Goal: Information Seeking & Learning: Learn about a topic

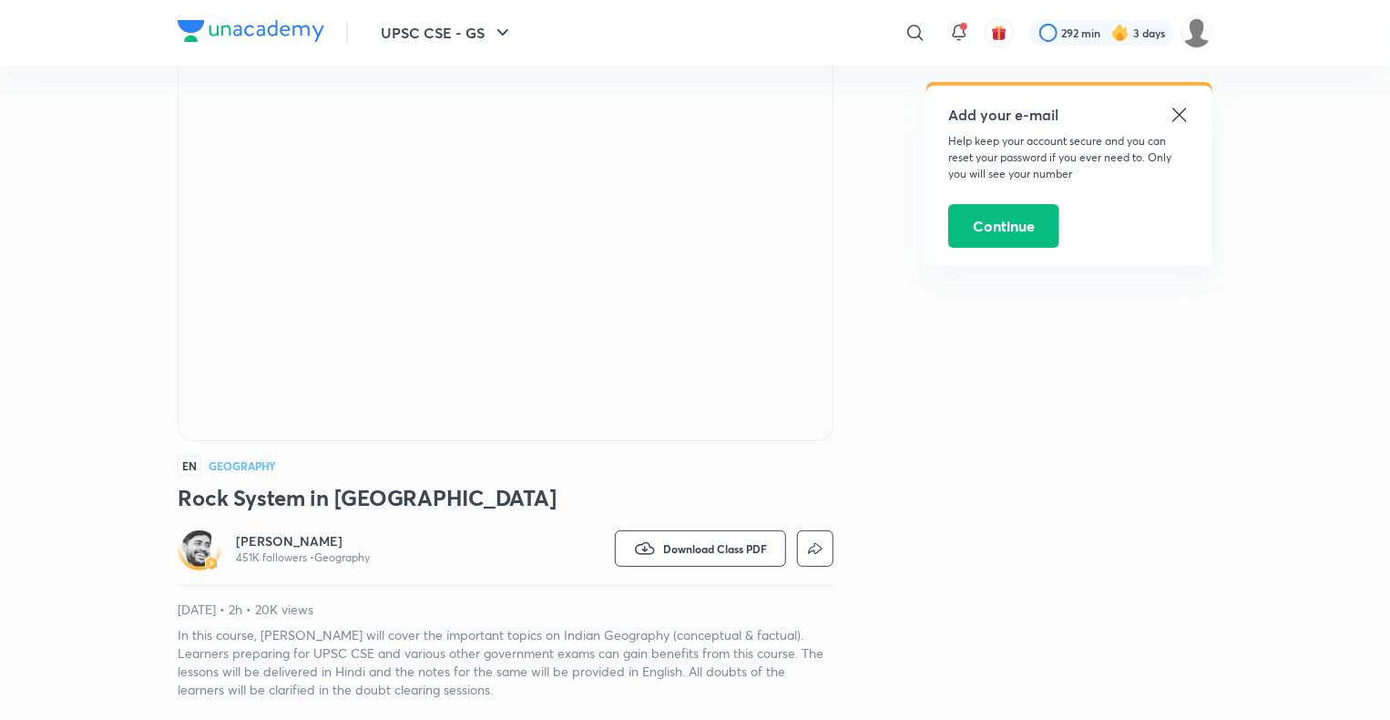
scroll to position [123, 0]
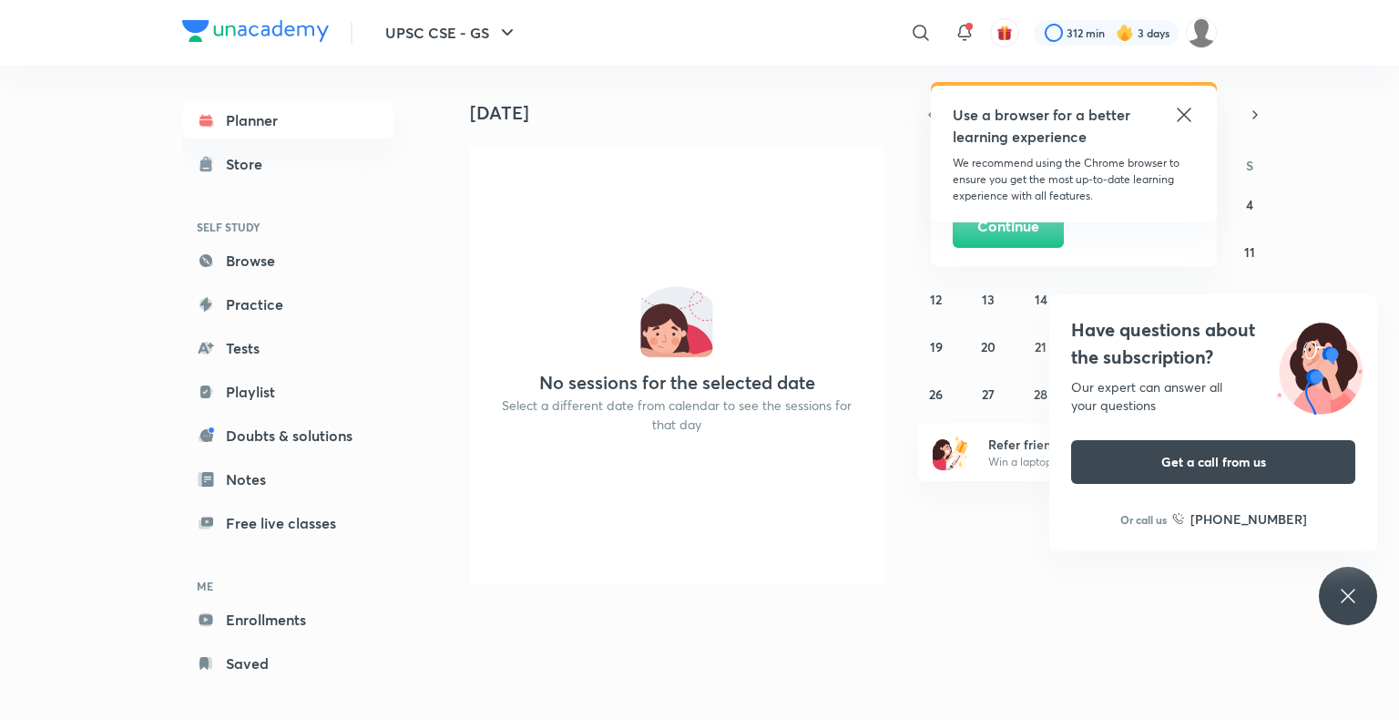
click at [1180, 109] on icon at bounding box center [1184, 115] width 22 height 22
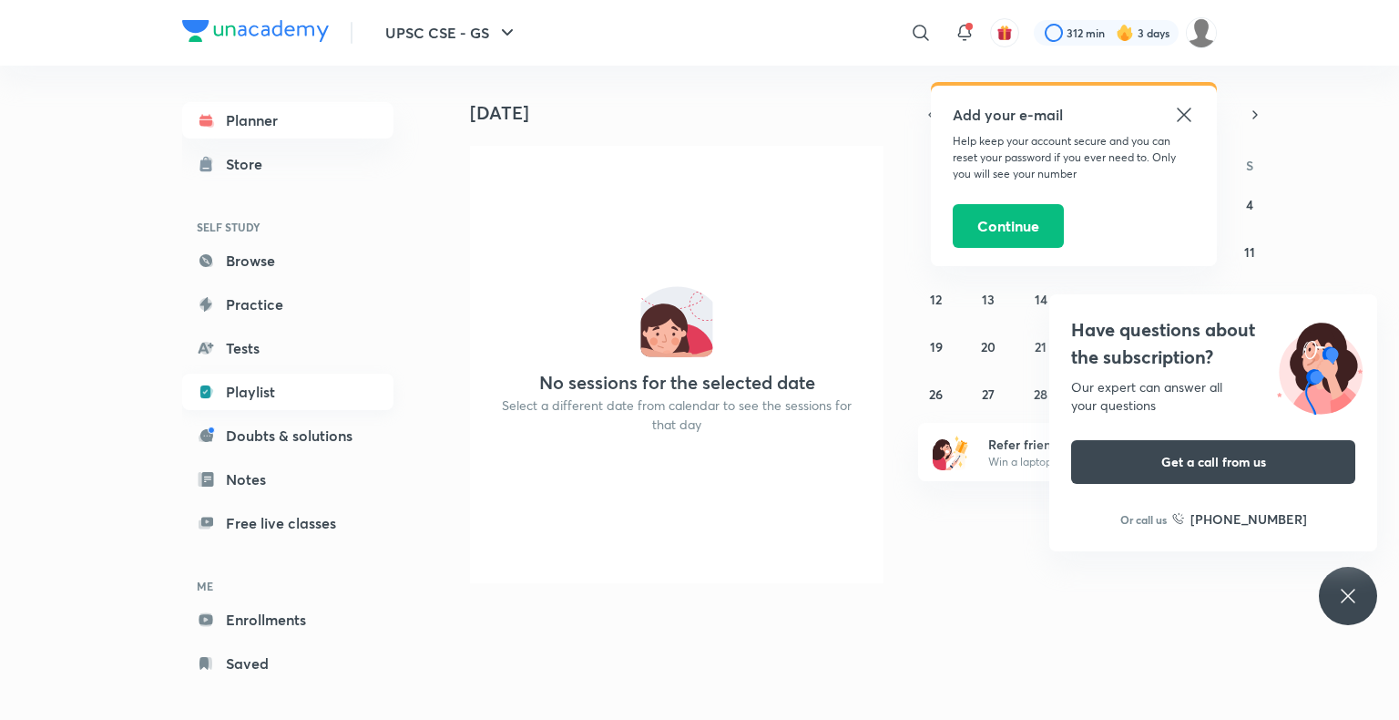
click at [277, 391] on link "Playlist" at bounding box center [287, 391] width 211 height 36
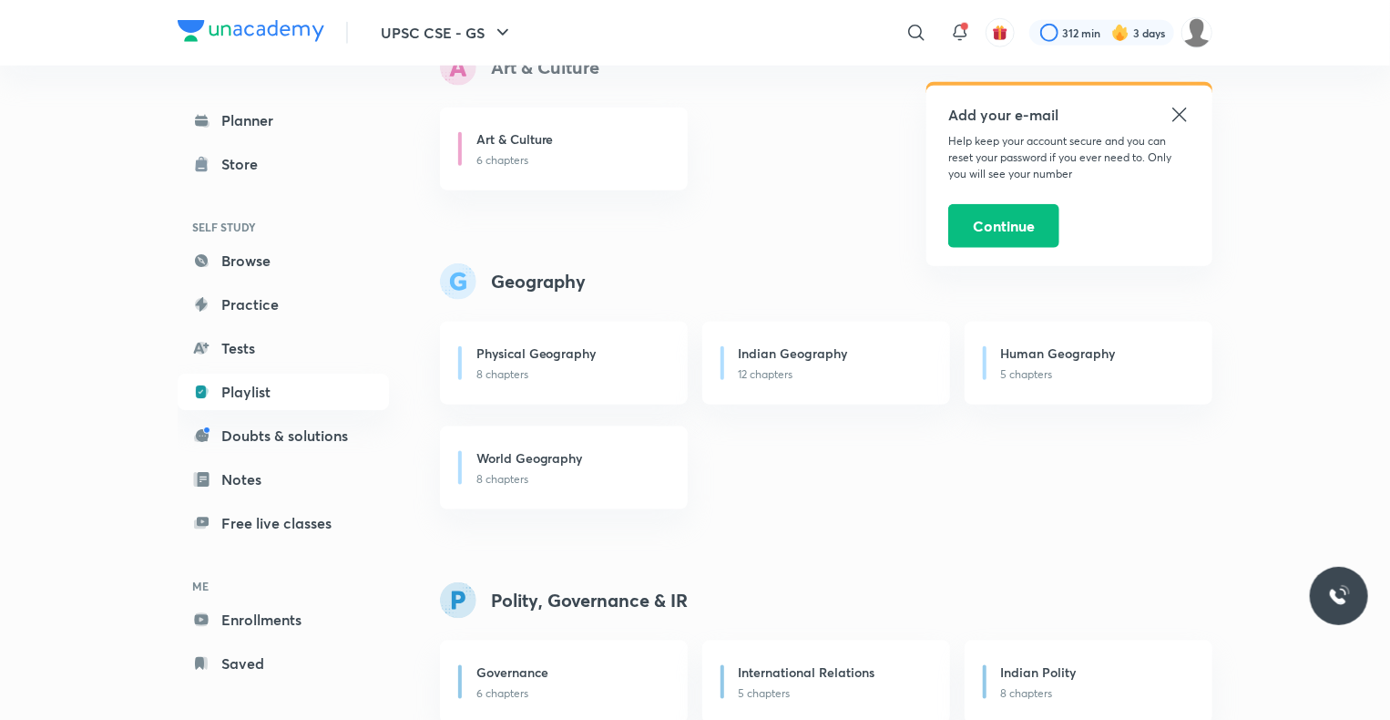
scroll to position [891, 0]
click at [802, 350] on h6 "Indian Geography" at bounding box center [793, 349] width 109 height 19
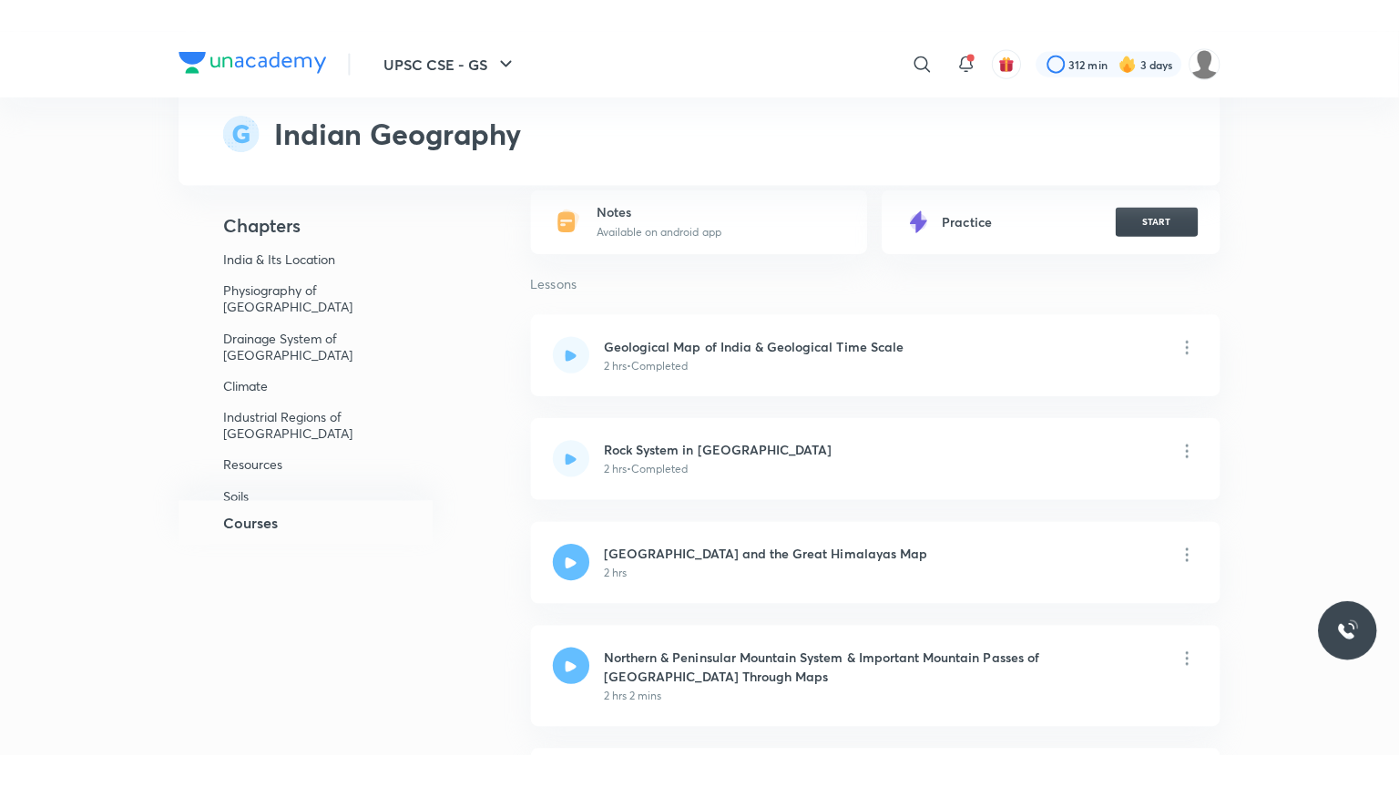
scroll to position [206, 0]
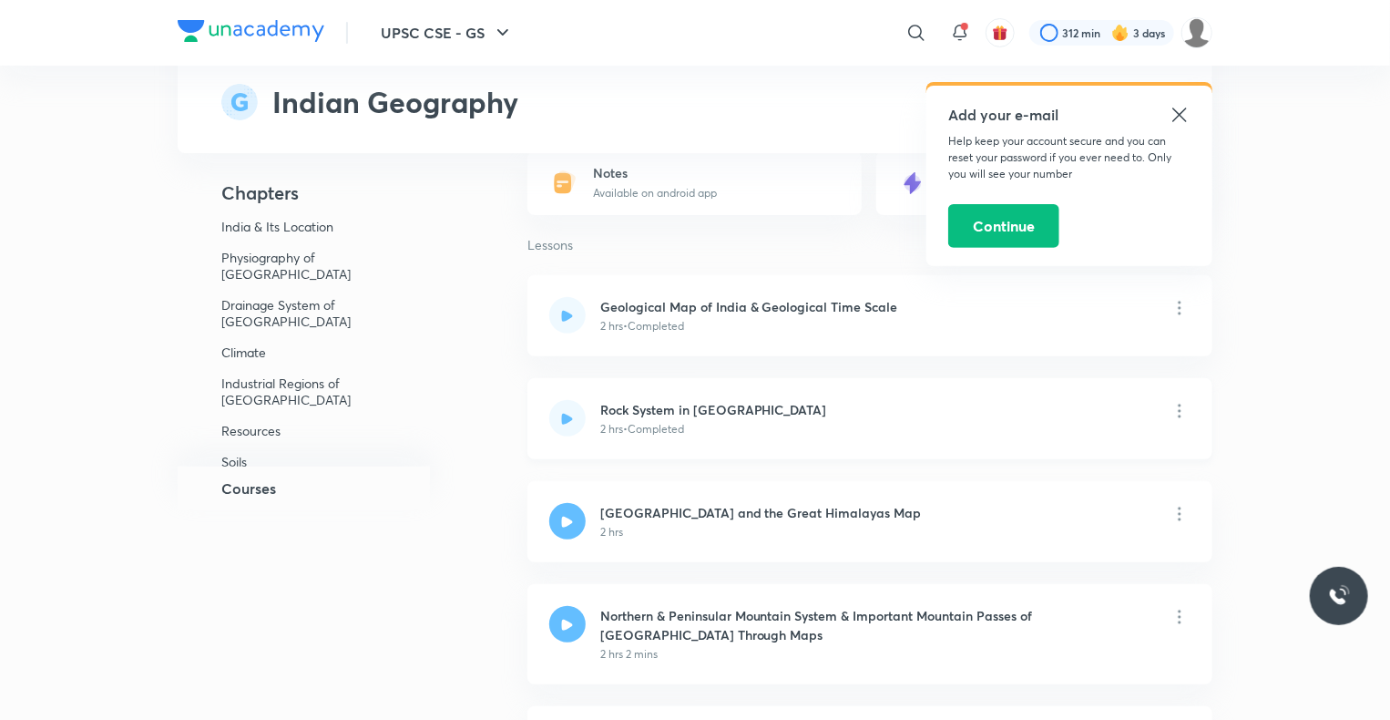
click at [689, 406] on h6 "Rock System in [GEOGRAPHIC_DATA]" at bounding box center [713, 409] width 227 height 19
